Goal: Information Seeking & Learning: Learn about a topic

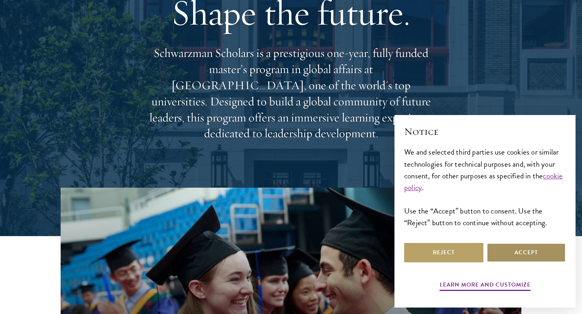
click at [514, 253] on button "Accept" at bounding box center [526, 252] width 79 height 19
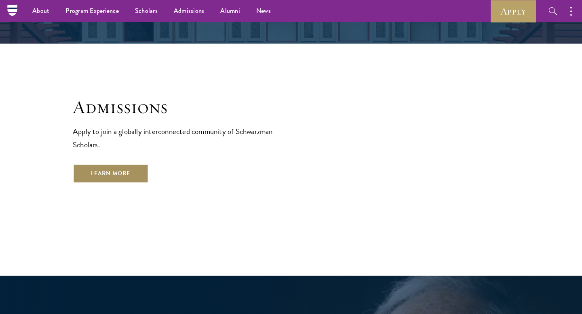
scroll to position [1311, 0]
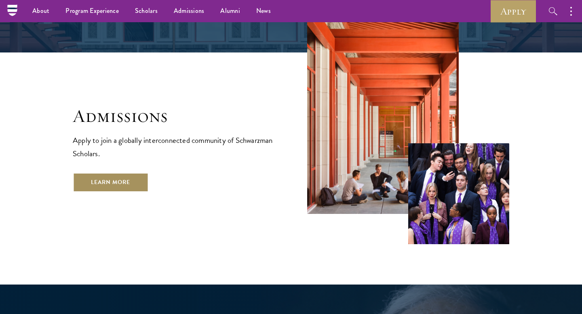
click at [108, 173] on link "Learn More" at bounding box center [111, 182] width 76 height 19
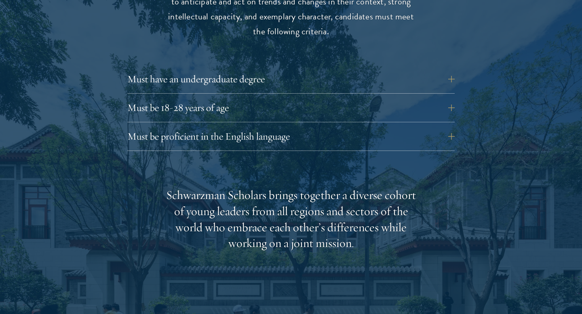
scroll to position [1133, 0]
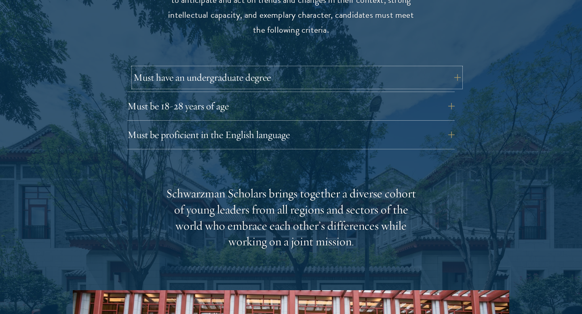
click at [209, 68] on button "Must have an undergraduate degree" at bounding box center [296, 77] width 327 height 19
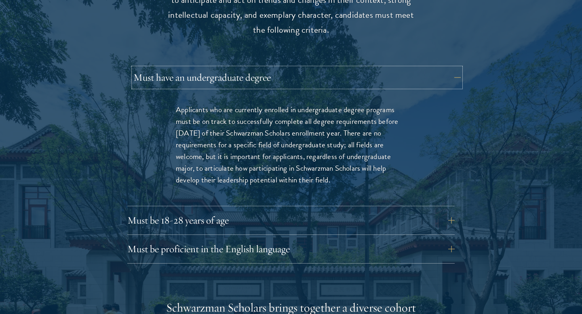
click at [209, 68] on button "Must have an undergraduate degree" at bounding box center [296, 77] width 327 height 19
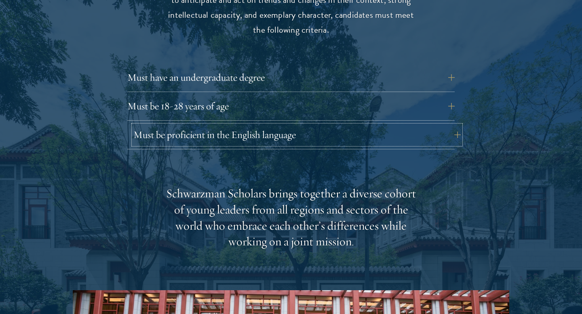
click at [208, 125] on button "Must be proficient in the English language" at bounding box center [296, 134] width 327 height 19
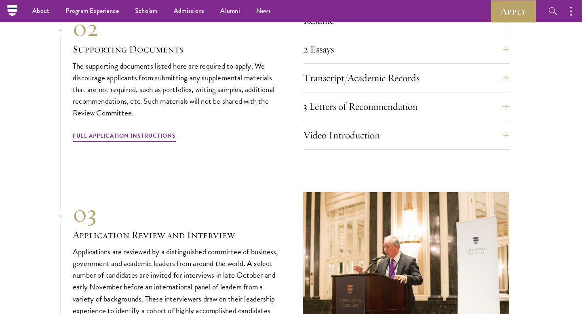
scroll to position [2929, 0]
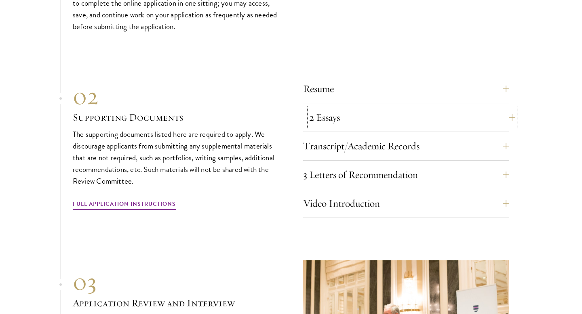
click at [322, 113] on button "2 Essays" at bounding box center [412, 117] width 206 height 19
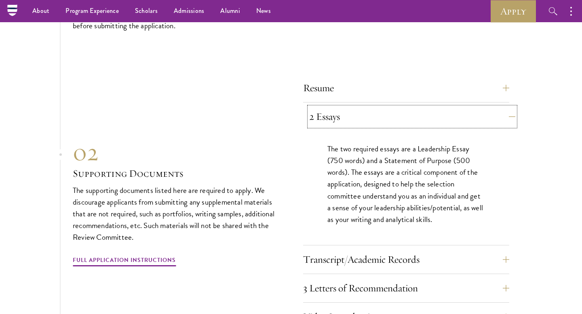
scroll to position [2647, 0]
click at [322, 113] on button "2 Essays" at bounding box center [412, 117] width 206 height 19
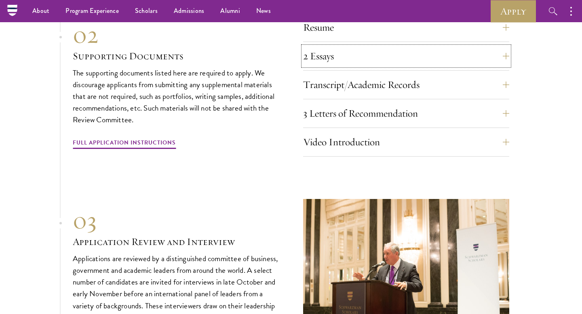
scroll to position [2689, 0]
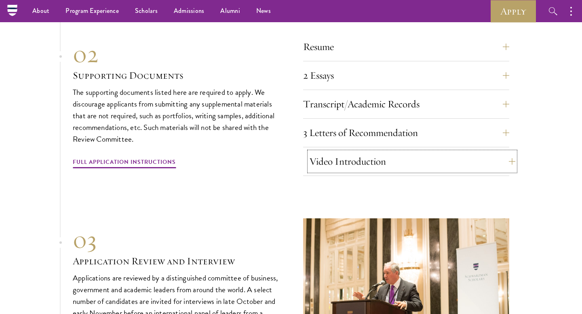
click at [323, 159] on button "Video Introduction" at bounding box center [412, 161] width 206 height 19
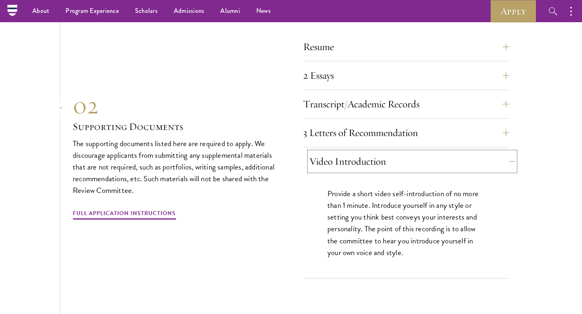
click at [323, 159] on button "Video Introduction" at bounding box center [412, 161] width 206 height 19
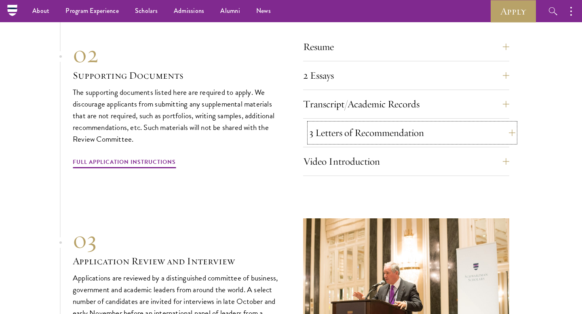
click at [327, 127] on button "3 Letters of Recommendation" at bounding box center [412, 132] width 206 height 19
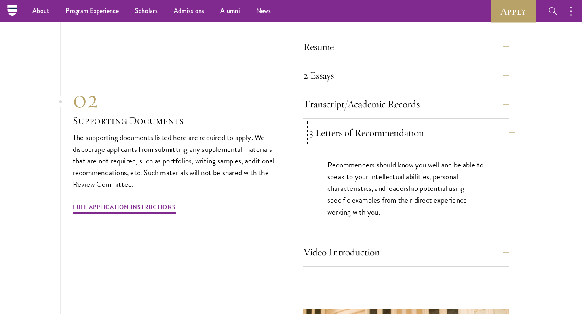
click at [327, 127] on button "3 Letters of Recommendation" at bounding box center [412, 132] width 206 height 19
